Goal: Consume media (video, audio): Consume media (video, audio)

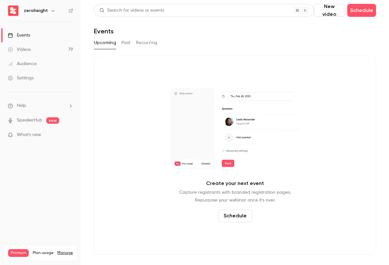
click at [48, 133] on p "What's new" at bounding box center [35, 134] width 55 height 7
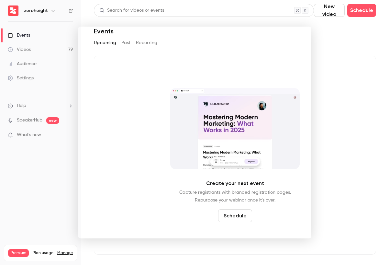
click at [347, 93] on div at bounding box center [194, 132] width 389 height 265
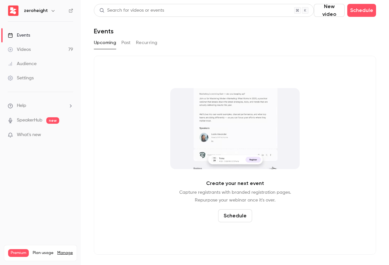
click at [32, 51] on link "Videos 79" at bounding box center [40, 49] width 81 height 14
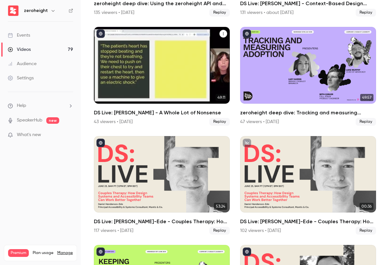
scroll to position [151, 0]
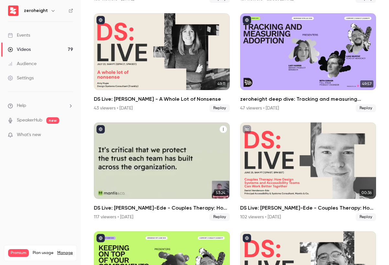
click at [224, 126] on button "DS Live: Daniel Henderson-Ede - Couples Therapy: How Design Systems and Accessi…" at bounding box center [223, 129] width 8 height 8
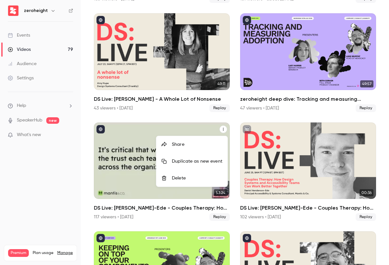
click at [208, 143] on div "Share" at bounding box center [197, 144] width 50 height 6
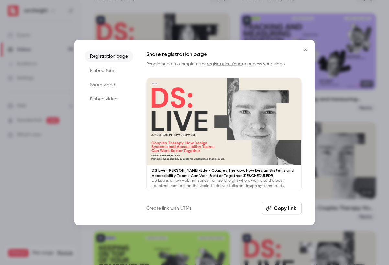
click at [118, 87] on li "Share video" at bounding box center [109, 85] width 49 height 12
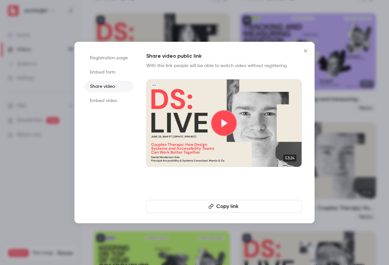
click at [116, 99] on li "Embed video" at bounding box center [109, 101] width 49 height 12
click at [114, 72] on li "Embed form" at bounding box center [109, 72] width 49 height 12
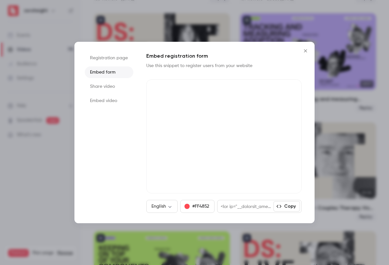
click at [114, 58] on li "Registration page" at bounding box center [109, 58] width 49 height 12
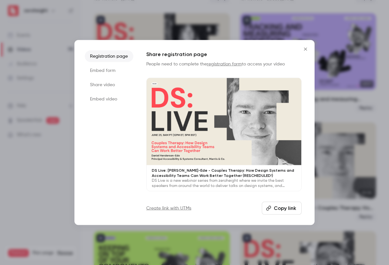
click at [115, 68] on li "Embed form" at bounding box center [109, 71] width 49 height 12
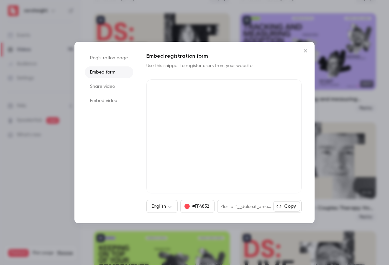
click at [115, 61] on li "Registration page" at bounding box center [109, 58] width 49 height 12
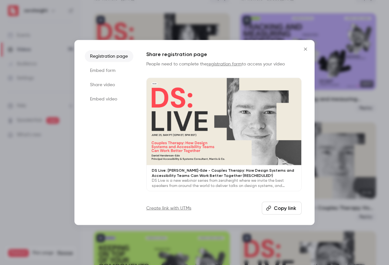
click at [307, 50] on icon "Close" at bounding box center [305, 49] width 3 height 3
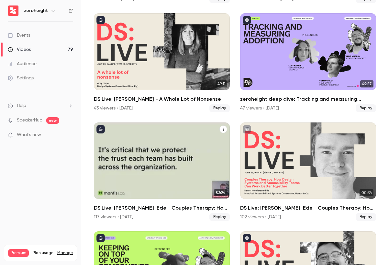
click at [225, 128] on icon "DS Live: Daniel Henderson-Ede - Couples Therapy: How Design Systems and Accessi…" at bounding box center [223, 129] width 4 height 4
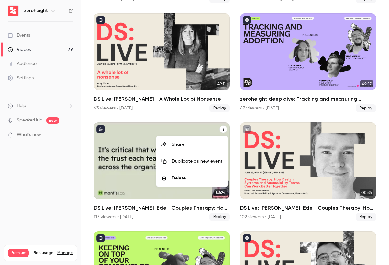
click at [223, 128] on div at bounding box center [194, 132] width 389 height 265
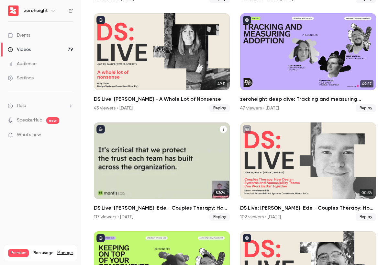
click at [134, 206] on h2 "DS Live: [PERSON_NAME]-Ede - Couples Therapy: How Design Systems and Accessibil…" at bounding box center [162, 208] width 136 height 8
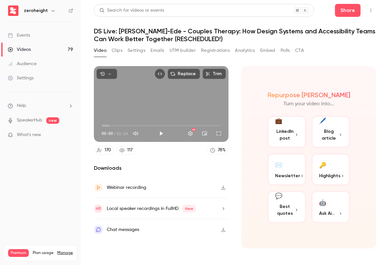
click at [151, 186] on div "Webinar recording" at bounding box center [161, 187] width 135 height 21
click at [136, 51] on button "Settings" at bounding box center [137, 50] width 18 height 10
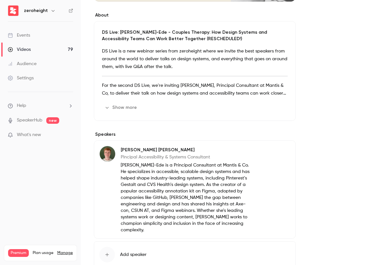
scroll to position [219, 0]
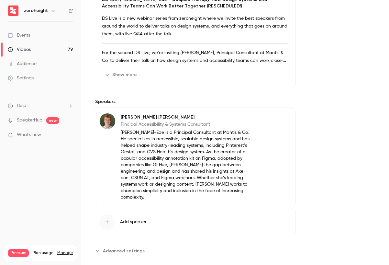
click at [132, 245] on button "Advanced settings" at bounding box center [121, 250] width 55 height 10
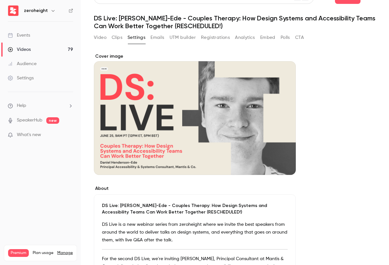
scroll to position [0, 0]
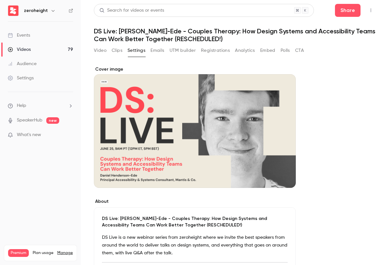
click at [152, 54] on button "Emails" at bounding box center [157, 50] width 14 height 10
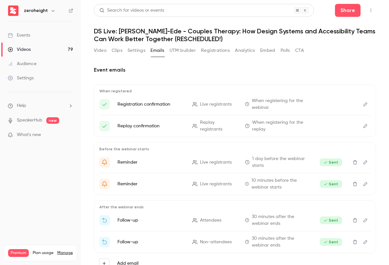
click at [96, 52] on button "Video" at bounding box center [100, 50] width 13 height 10
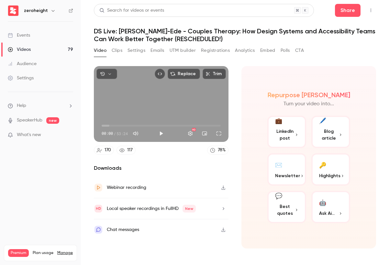
click at [221, 187] on icon "button" at bounding box center [223, 187] width 5 height 5
